Goal: Check status

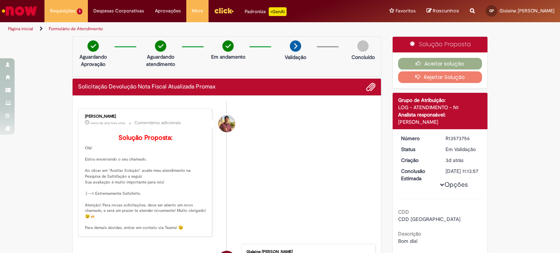
click at [24, 27] on link "Página inicial" at bounding box center [20, 29] width 25 height 6
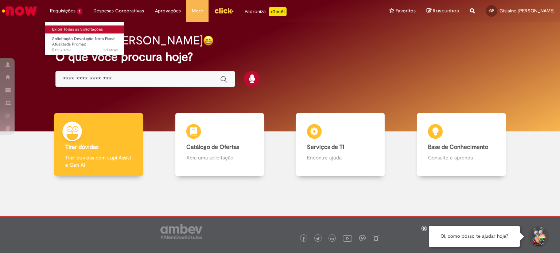
click at [63, 29] on link "Exibir Todas as Solicitações" at bounding box center [85, 30] width 80 height 8
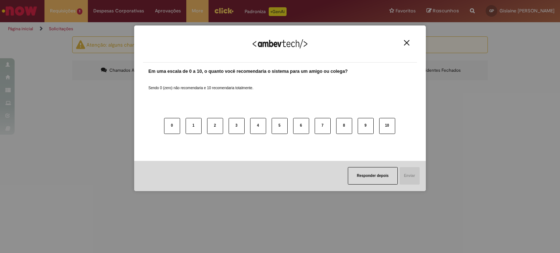
click at [406, 42] on img "Close" at bounding box center [406, 42] width 5 height 5
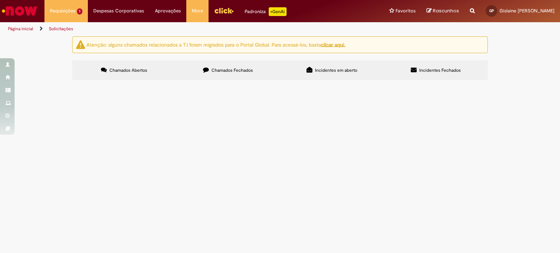
click at [0, 0] on input "Pesquisar" at bounding box center [0, 0] width 0 height 0
click at [229, 70] on span "Chamados Fechados" at bounding box center [232, 70] width 42 height 6
click at [0, 0] on input "Pesquisar" at bounding box center [0, 0] width 0 height 0
paste input "*********"
type input "*********"
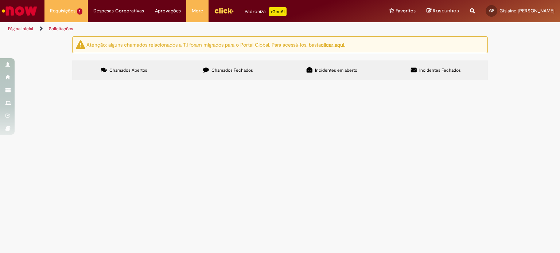
click at [0, 0] on button "Pesquisar" at bounding box center [0, 0] width 0 height 0
click at [0, 0] on span "Solicitação Devolução Nota Fiscal Atualizada Promax" at bounding box center [0, 0] width 0 height 0
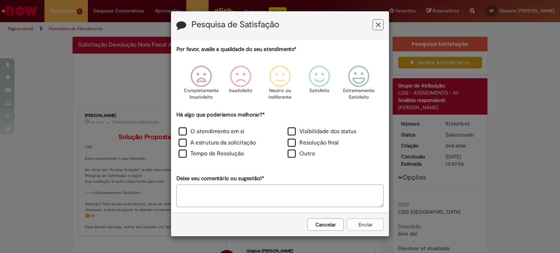
click at [380, 29] on button "Feedback" at bounding box center [377, 24] width 11 height 11
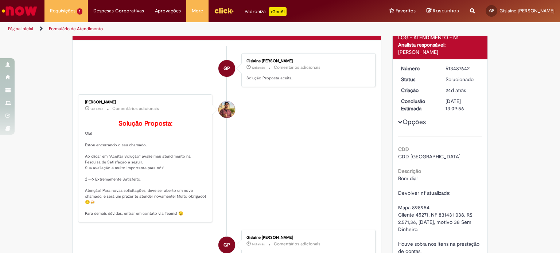
scroll to position [73, 0]
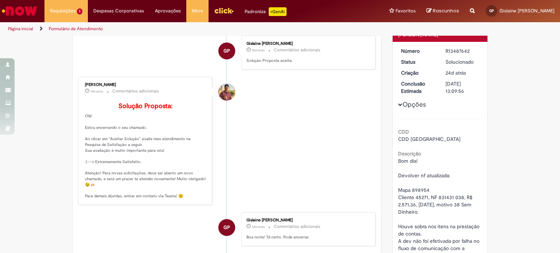
click at [0, 0] on button "Opções" at bounding box center [0, 0] width 0 height 0
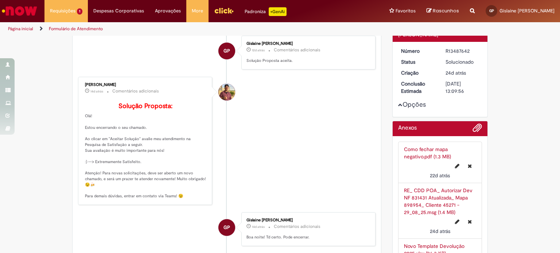
click at [0, 0] on button "Opções" at bounding box center [0, 0] width 0 height 0
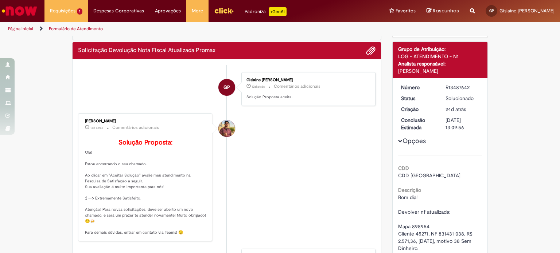
scroll to position [0, 0]
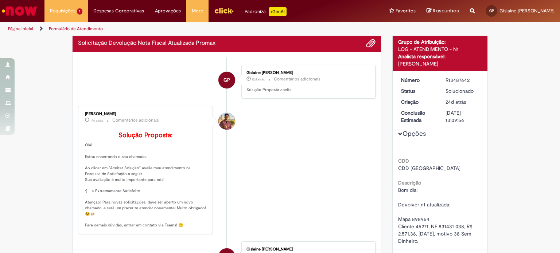
scroll to position [42, 0]
